Goal: Transaction & Acquisition: Purchase product/service

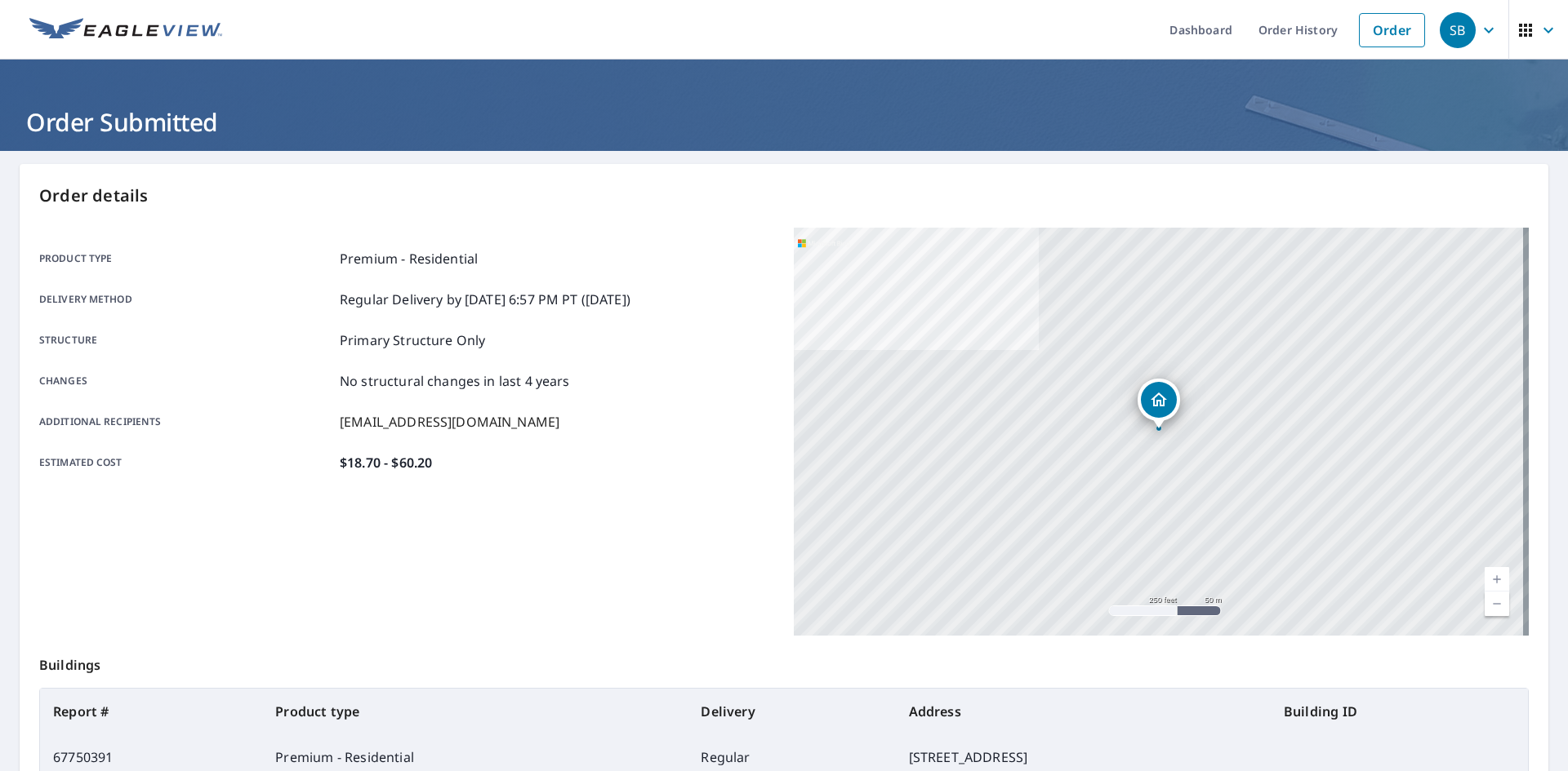
scroll to position [189, 0]
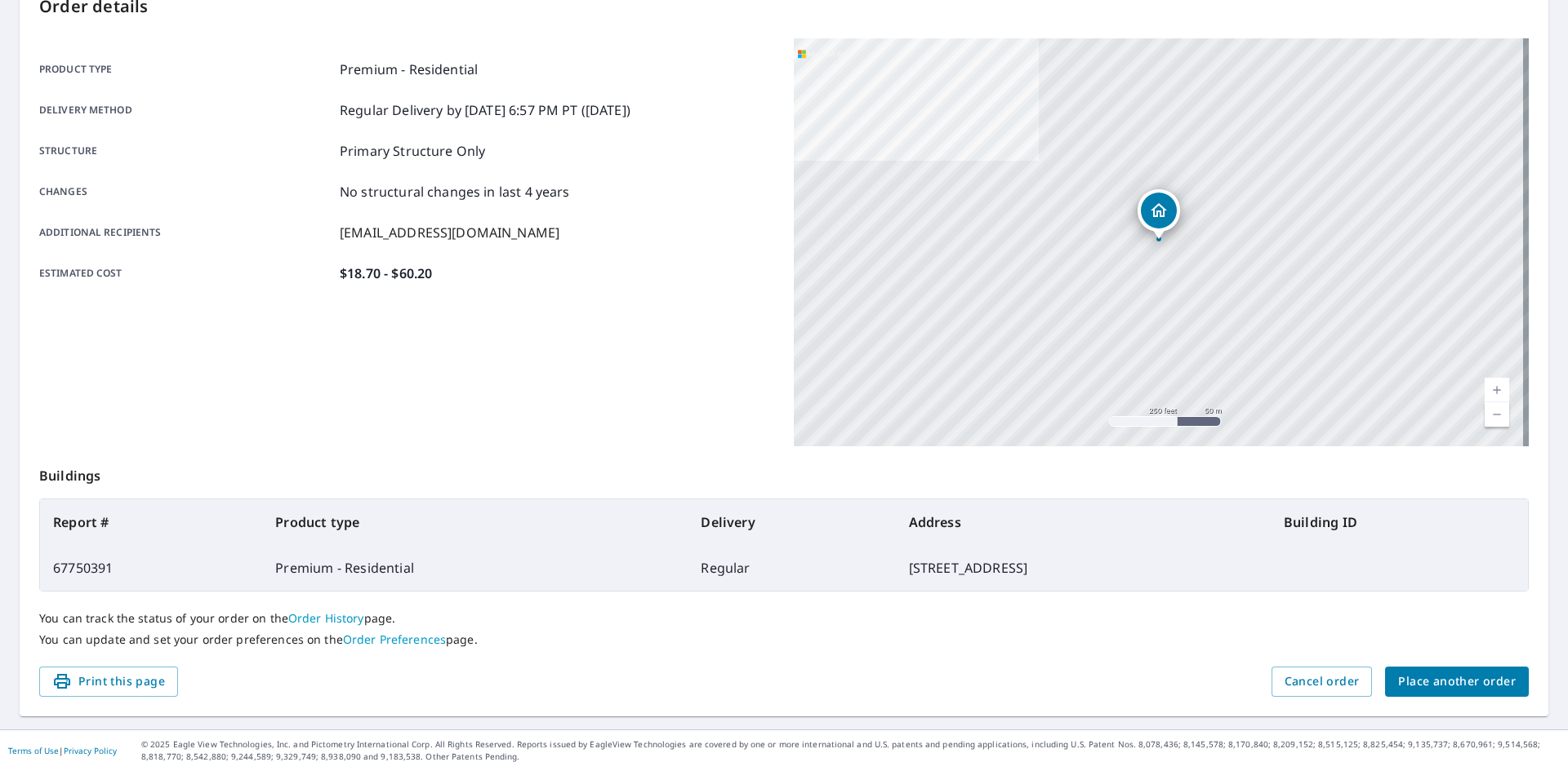
click at [1402, 670] on button "Place another order" at bounding box center [1456, 682] width 144 height 30
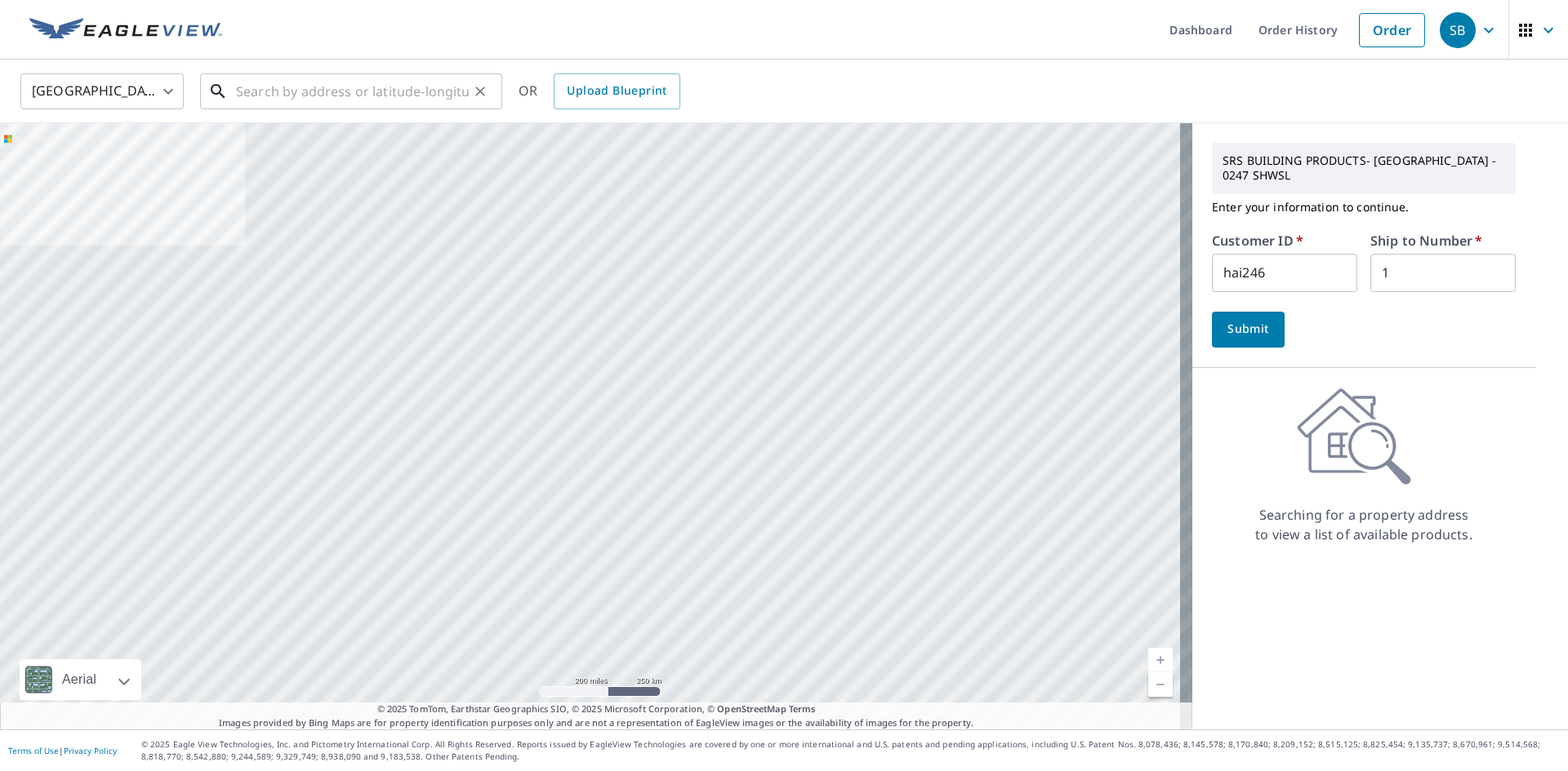
click at [398, 105] on input "text" at bounding box center [352, 91] width 233 height 45
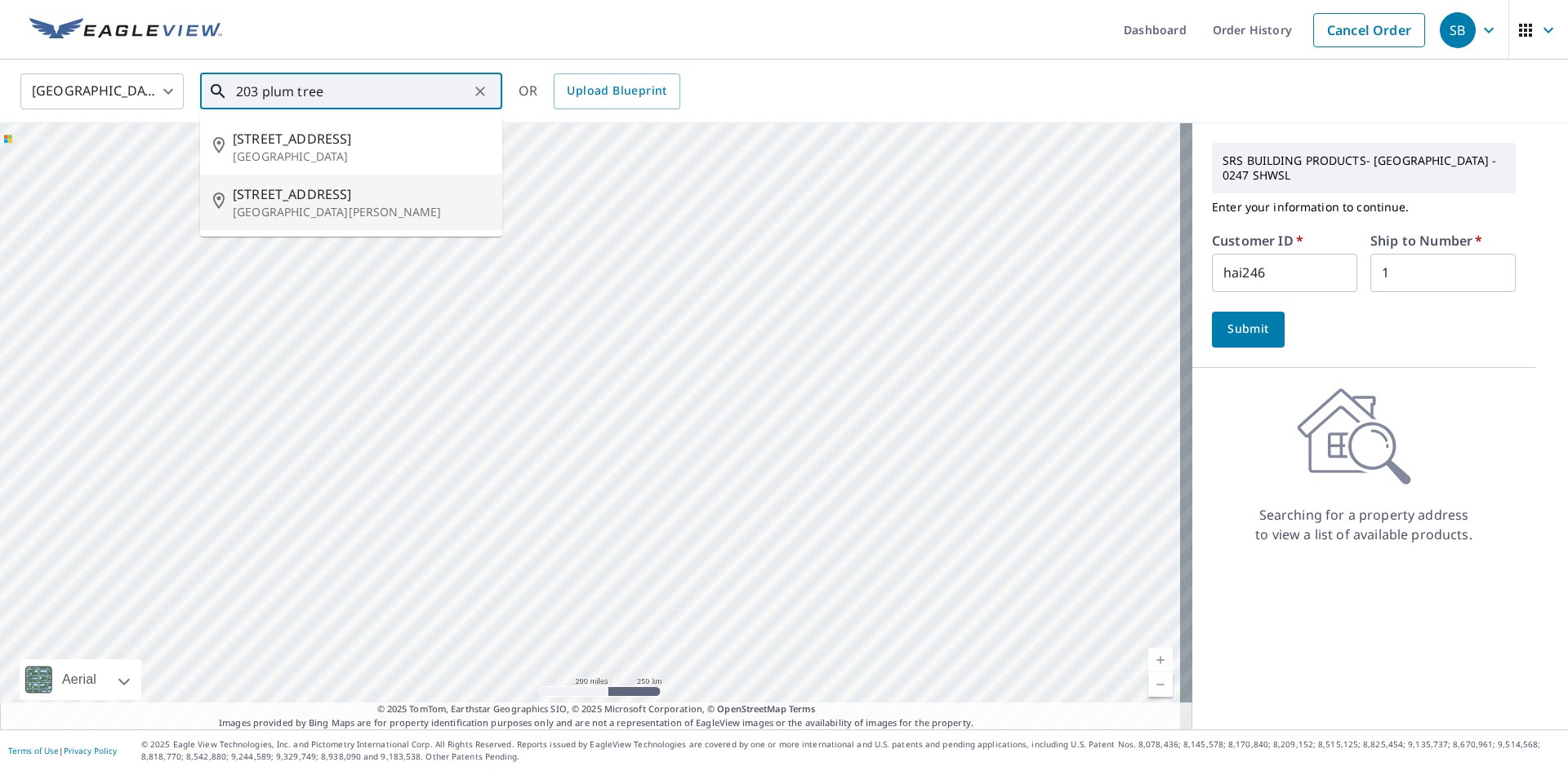
click at [365, 217] on p "[GEOGRAPHIC_DATA][PERSON_NAME]" at bounding box center [361, 212] width 256 height 17
type input "[STREET_ADDRESS][PERSON_NAME]"
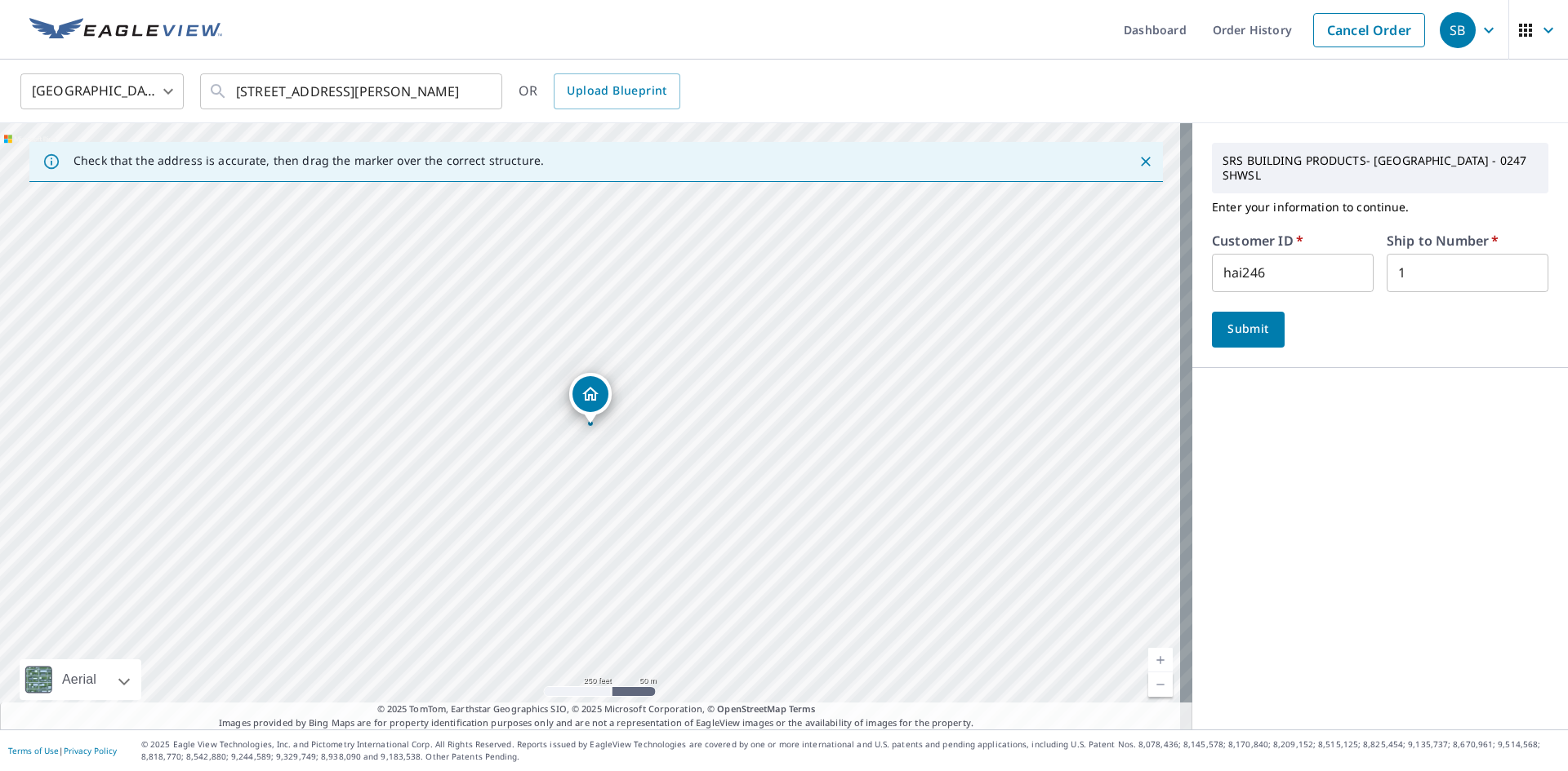
click at [1233, 319] on span "Submit" at bounding box center [1248, 328] width 46 height 20
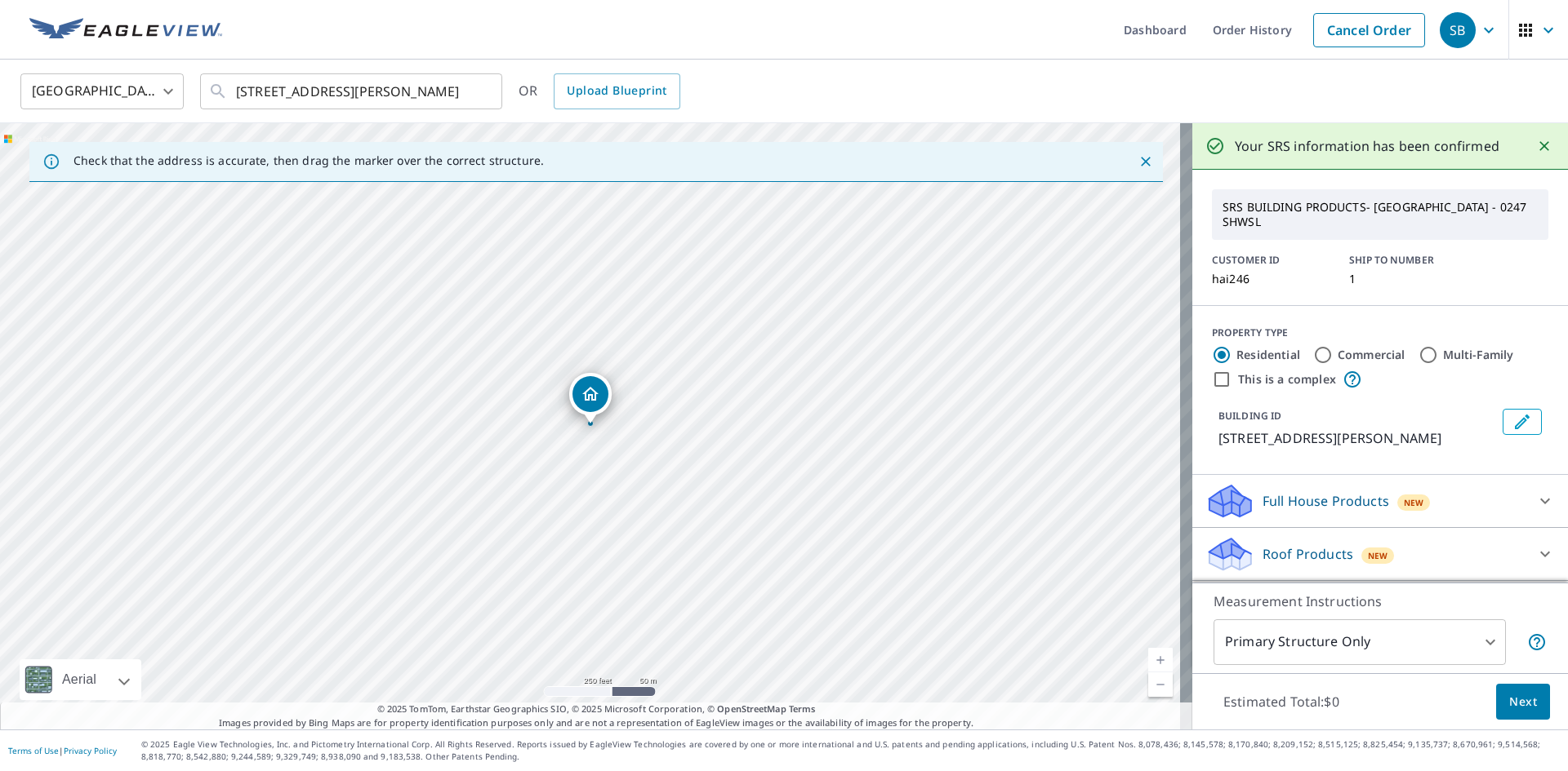
click at [1536, 551] on icon at bounding box center [1545, 554] width 19 height 19
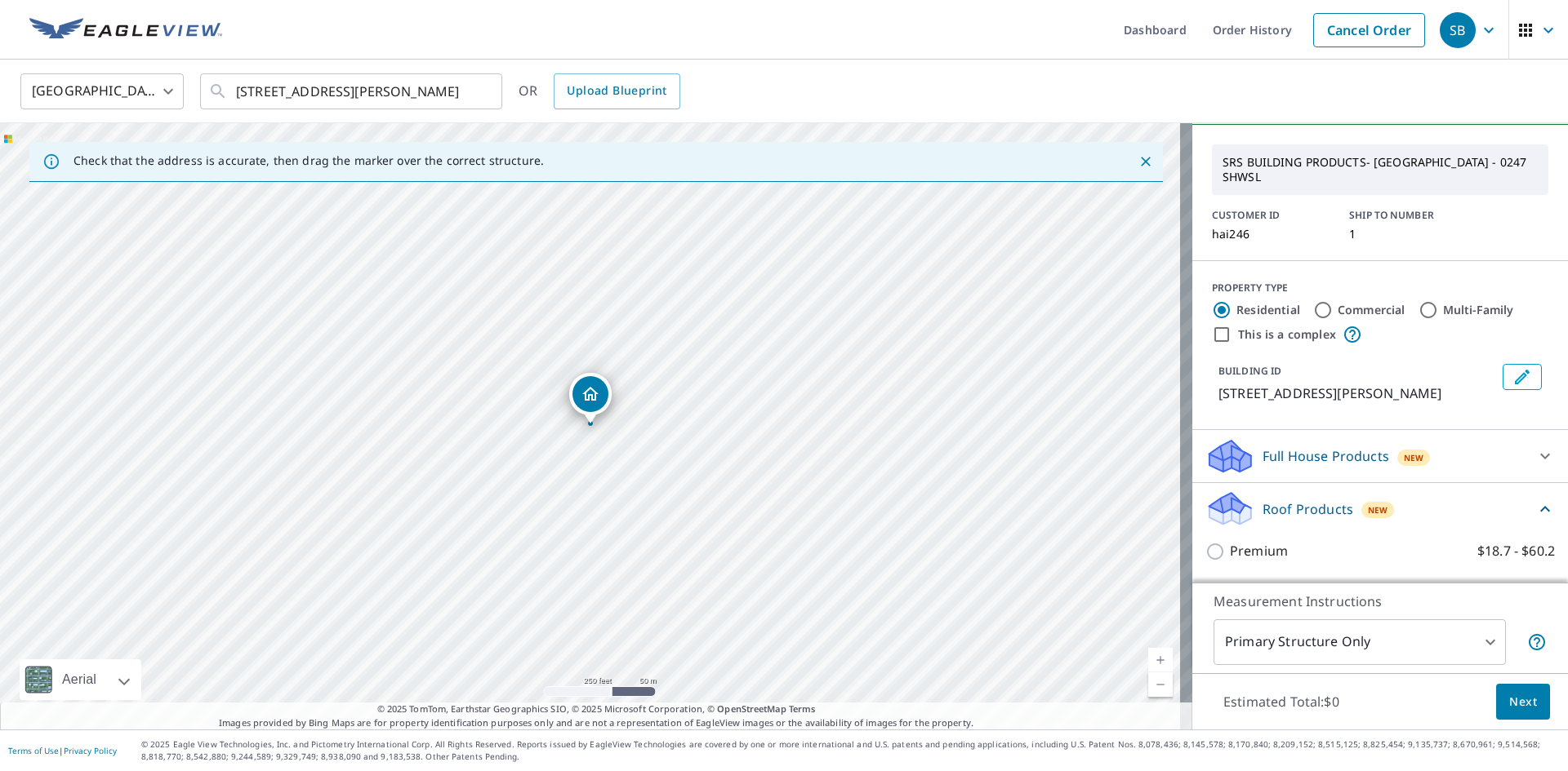
scroll to position [82, 0]
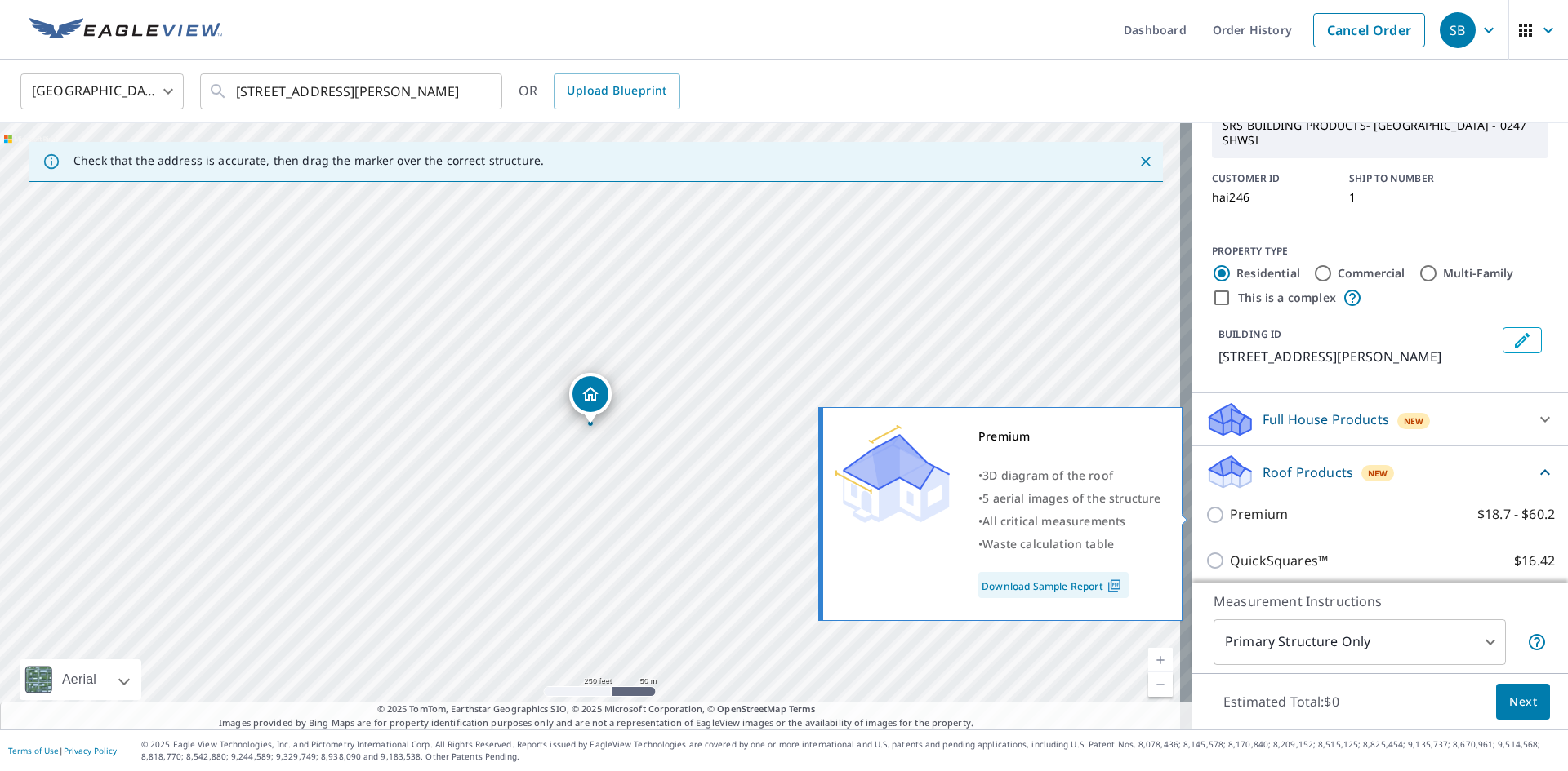
click at [1205, 517] on input "Premium $18.7 - $60.2" at bounding box center [1218, 515] width 24 height 19
checkbox input "true"
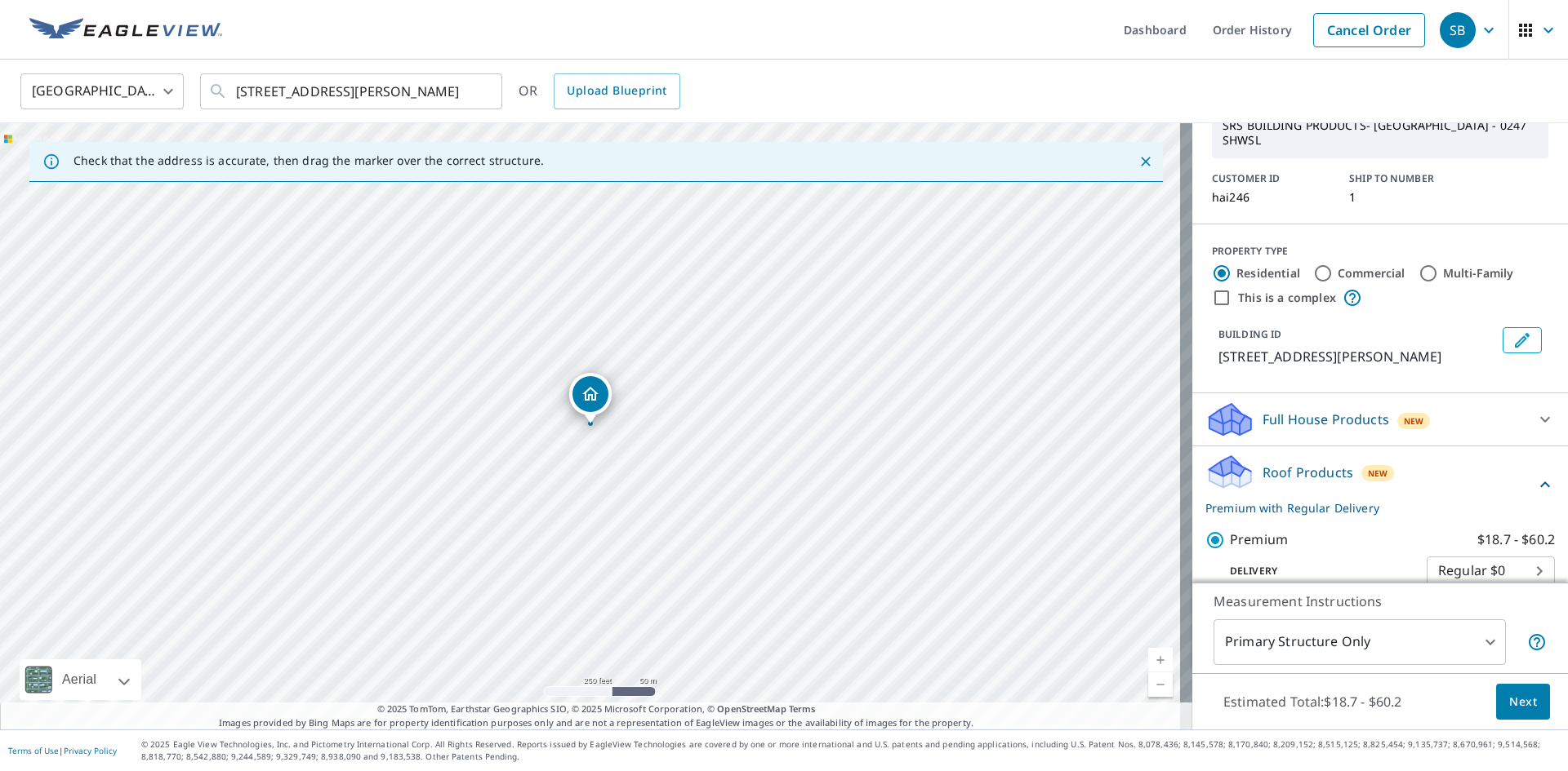
click at [1497, 693] on button "Next" at bounding box center [1524, 702] width 54 height 37
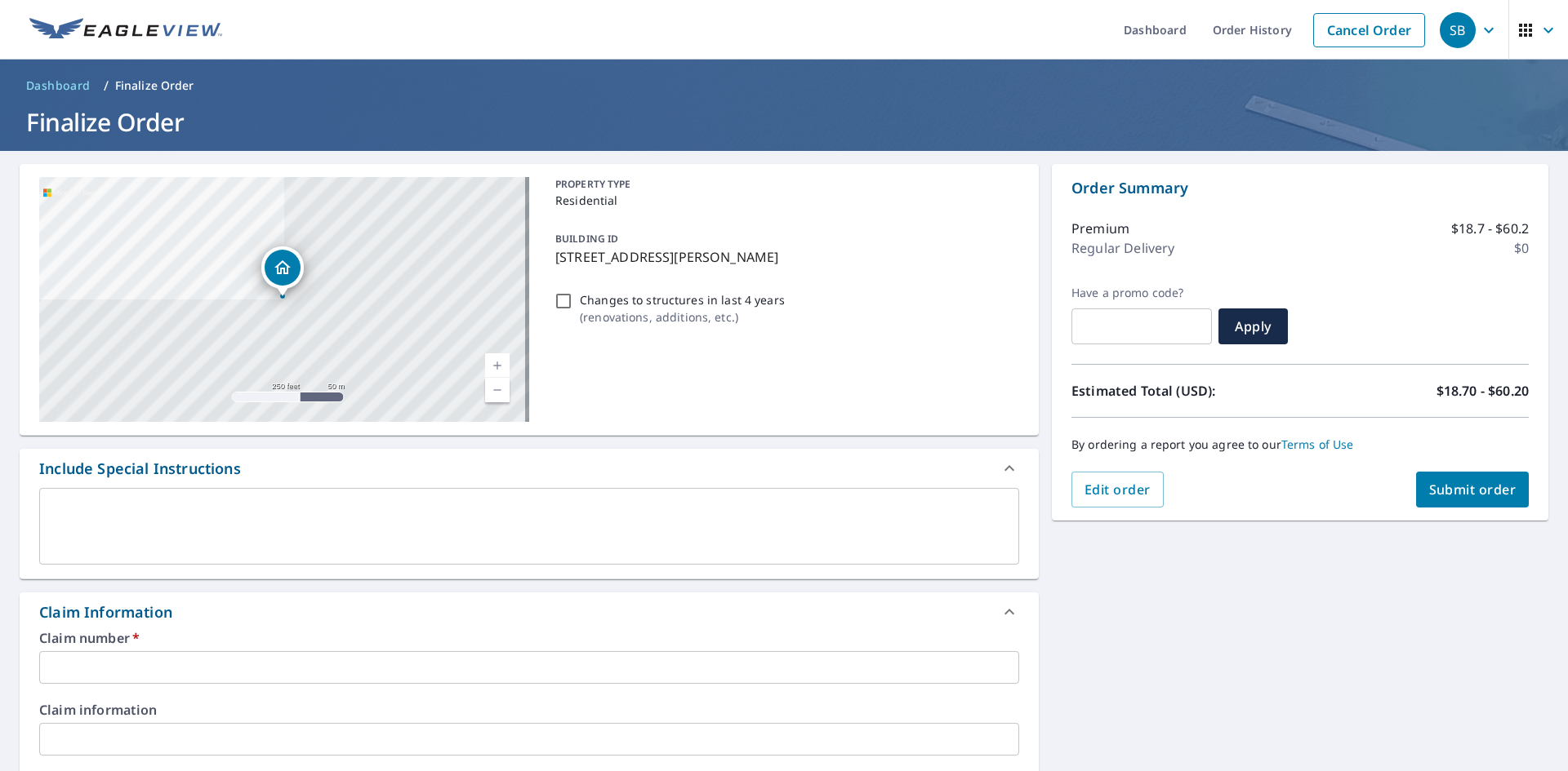
drag, startPoint x: 552, startPoint y: 258, endPoint x: 811, endPoint y: 256, distance: 259.0
click at [811, 256] on p "[STREET_ADDRESS][PERSON_NAME]" at bounding box center [784, 257] width 458 height 19
checkbox input "true"
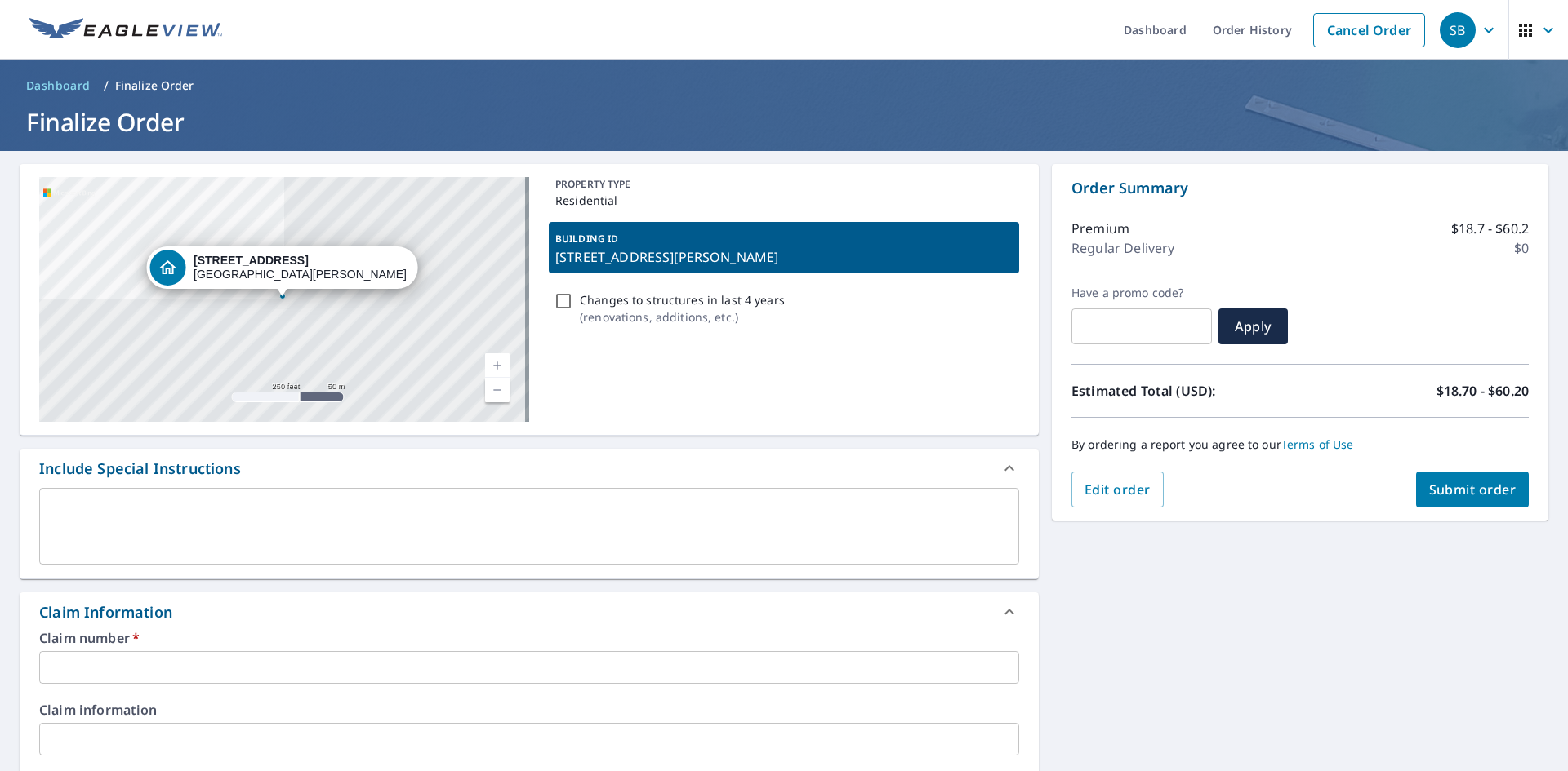
copy p "[STREET_ADDRESS][PERSON_NAME]"
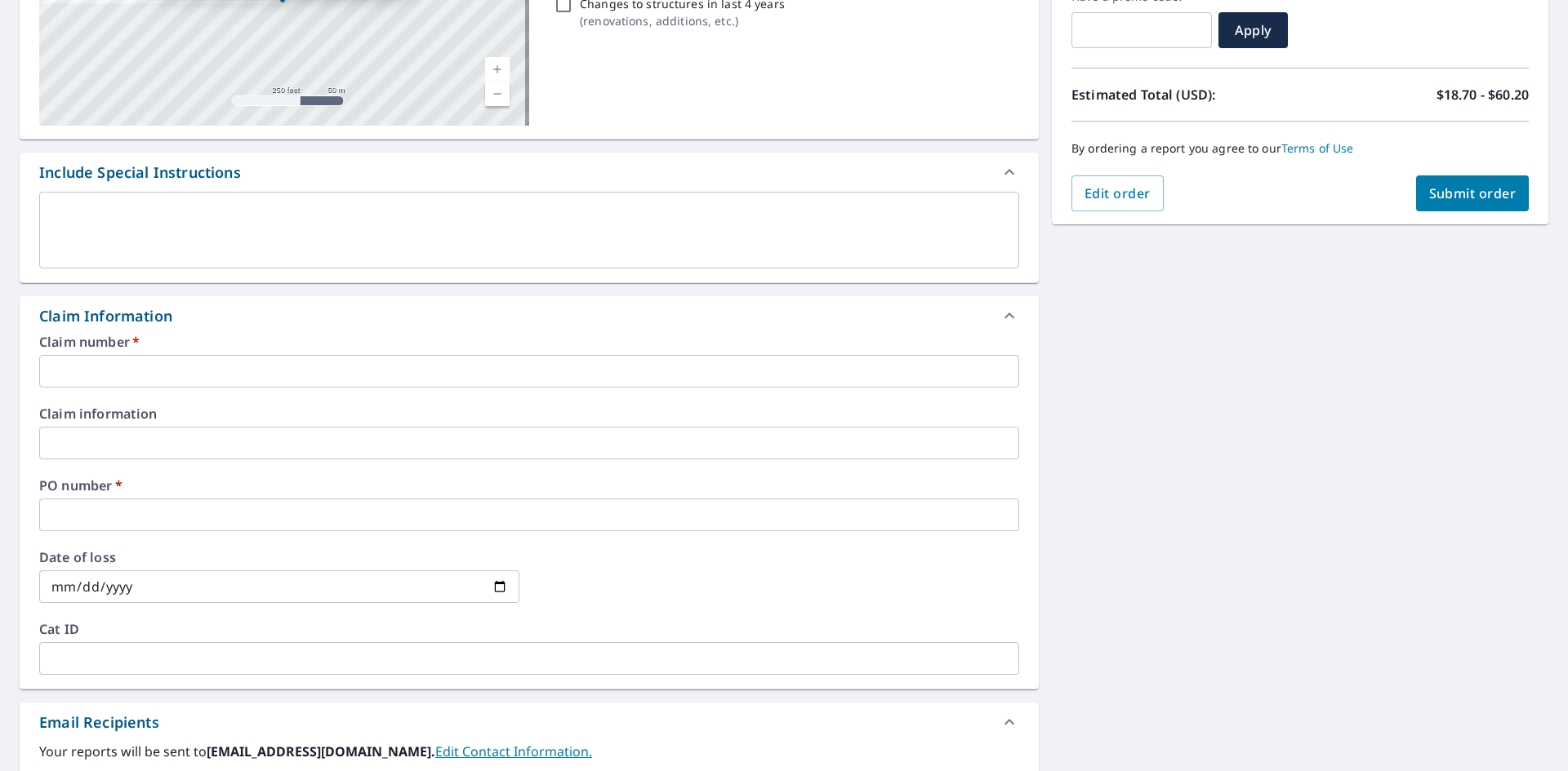
scroll to position [327, 0]
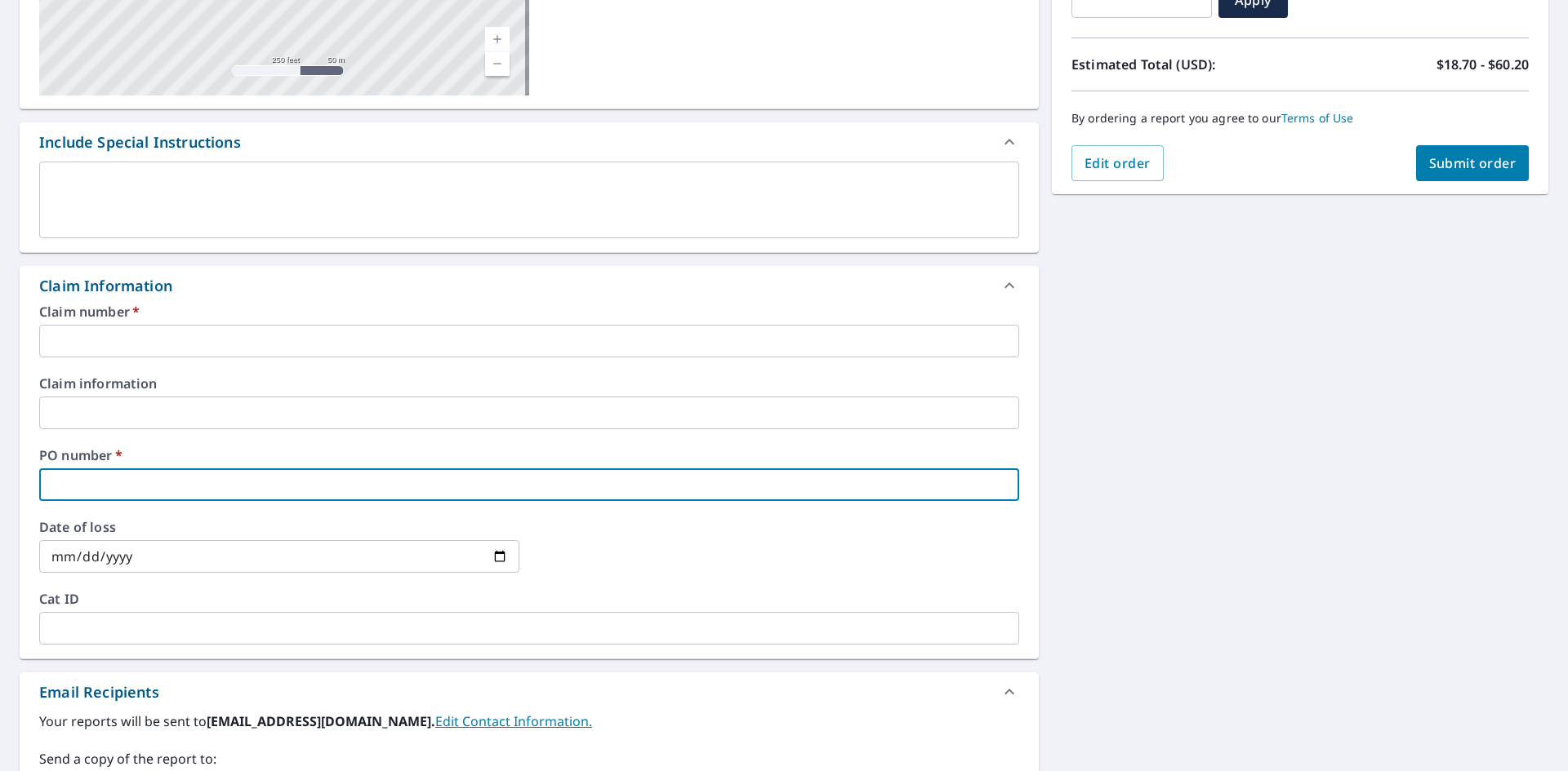
click at [154, 489] on input "text" at bounding box center [529, 484] width 980 height 32
paste input "[STREET_ADDRESS][PERSON_NAME]"
type input "[STREET_ADDRESS][PERSON_NAME]"
checkbox input "true"
type input "[STREET_ADDRESS][PERSON_NAME]"
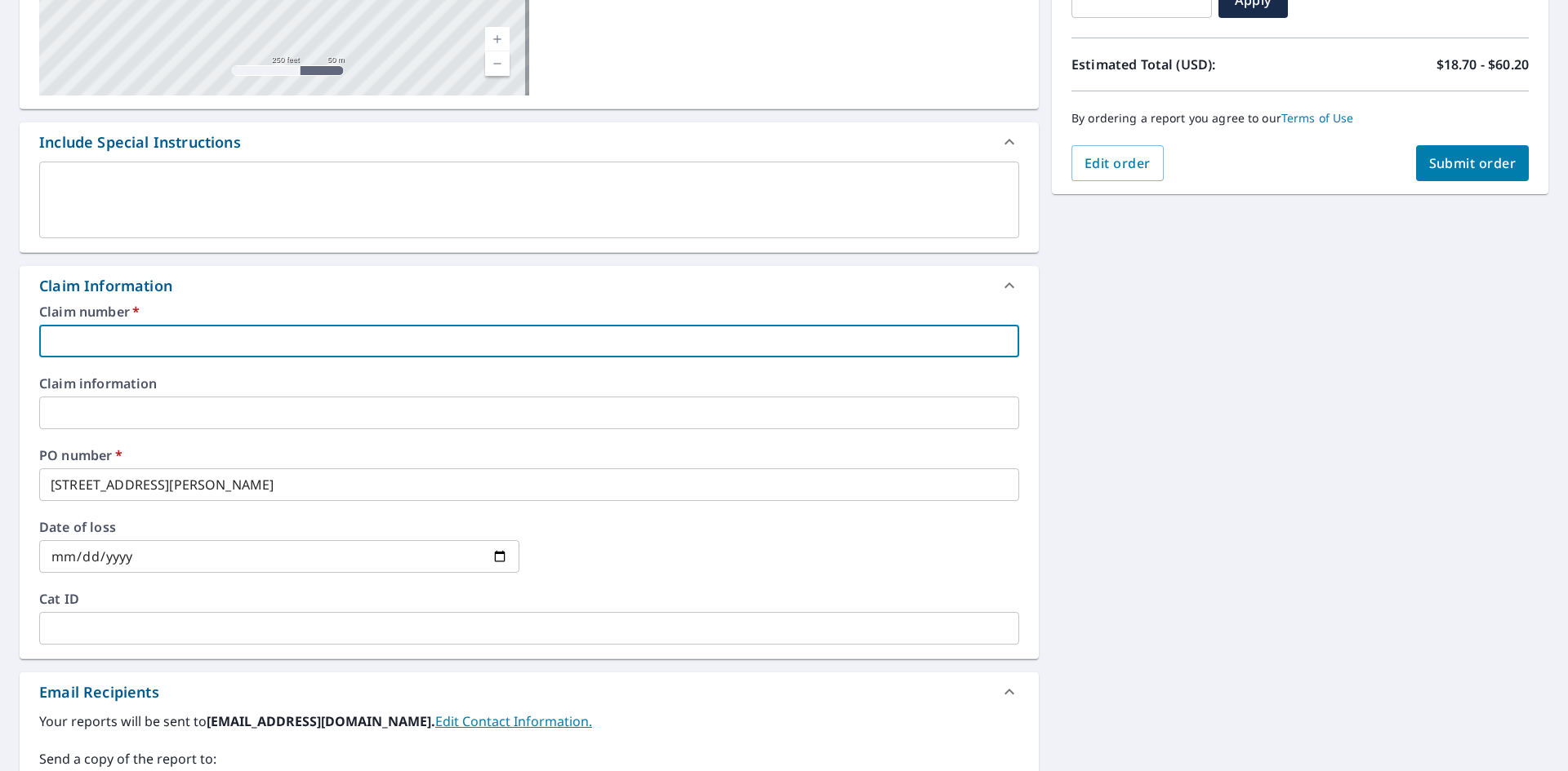
click at [205, 335] on input "text" at bounding box center [529, 341] width 980 height 32
type input "[PERSON_NAME]"
checkbox input "true"
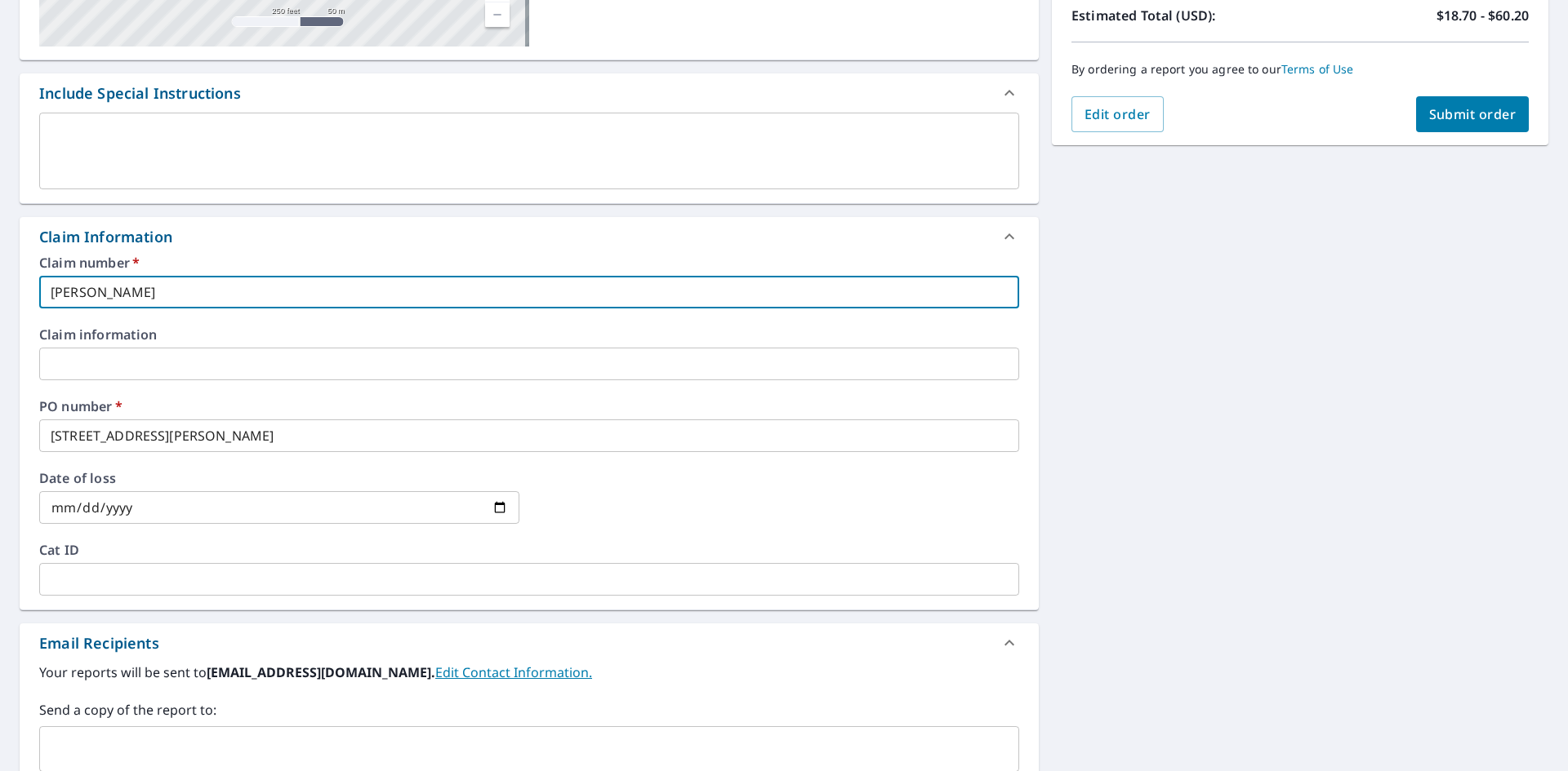
scroll to position [571, 0]
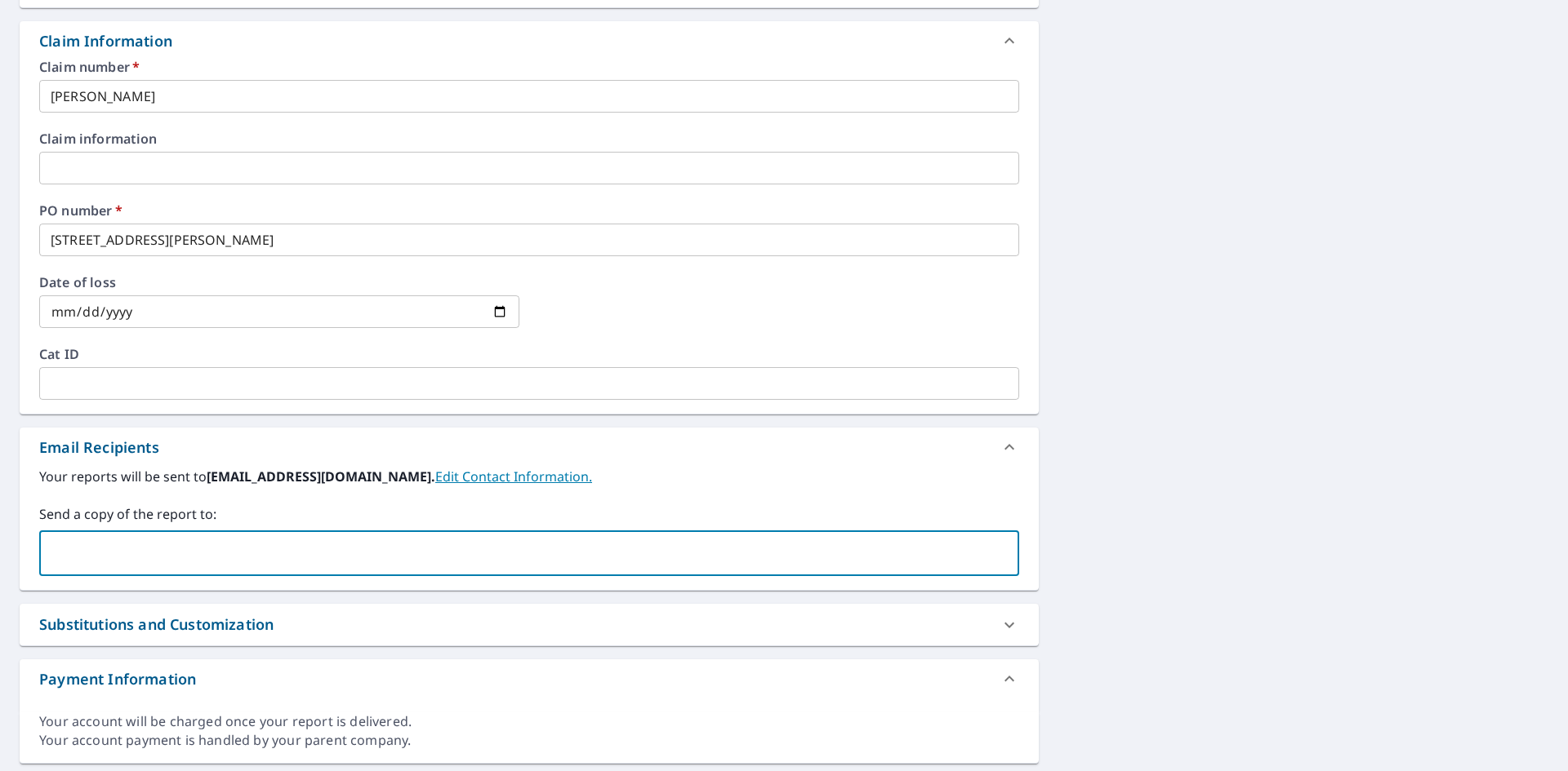
click at [127, 552] on input "text" at bounding box center [516, 554] width 940 height 31
paste input "[PERSON_NAME] <[EMAIL_ADDRESS][DOMAIN_NAME]>"
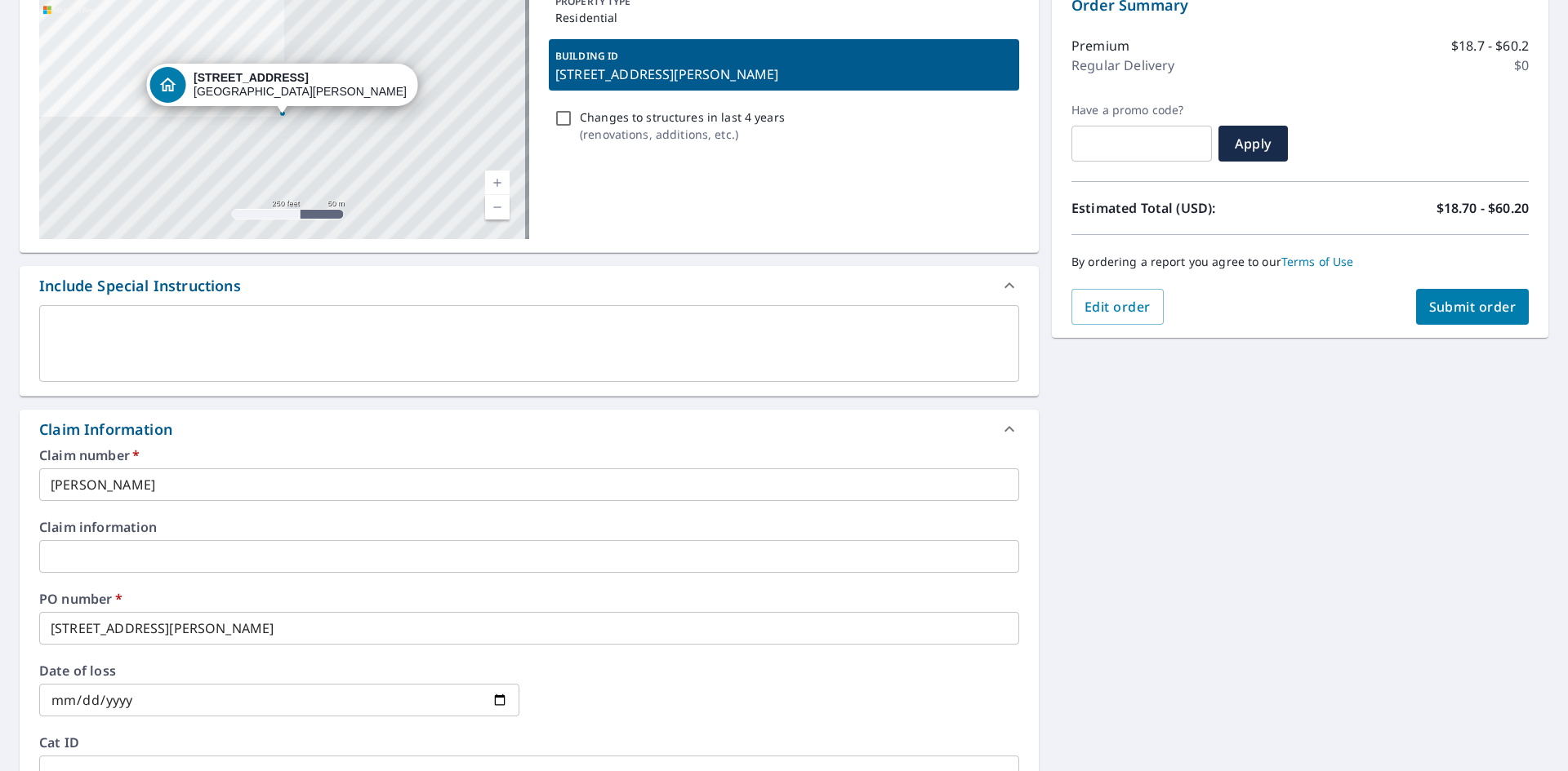
scroll to position [163, 0]
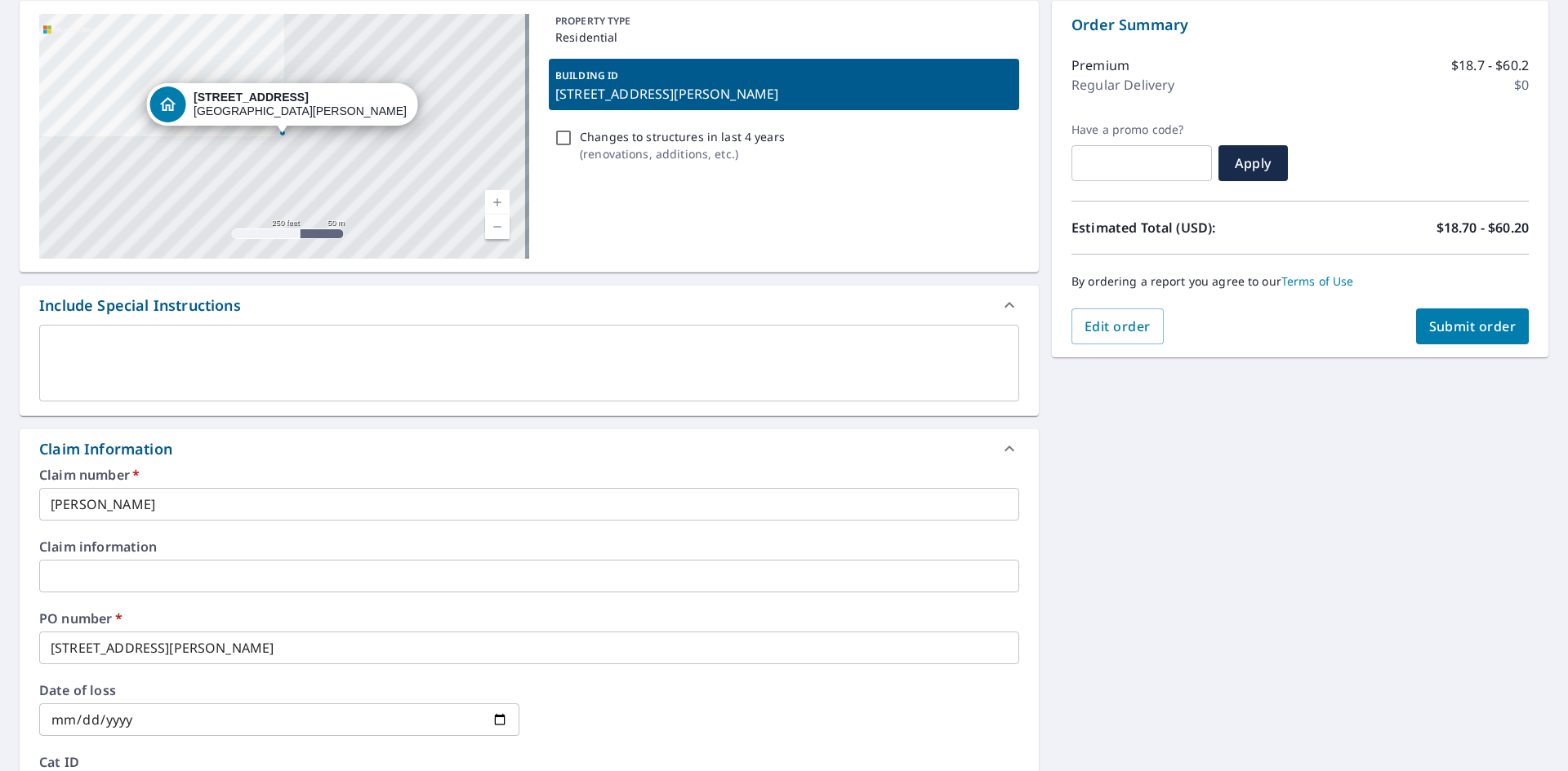
type input "[EMAIL_ADDRESS][DOMAIN_NAME]"
click at [1457, 327] on span "Submit order" at bounding box center [1473, 327] width 87 height 18
checkbox input "true"
